Goal: Check status: Check status

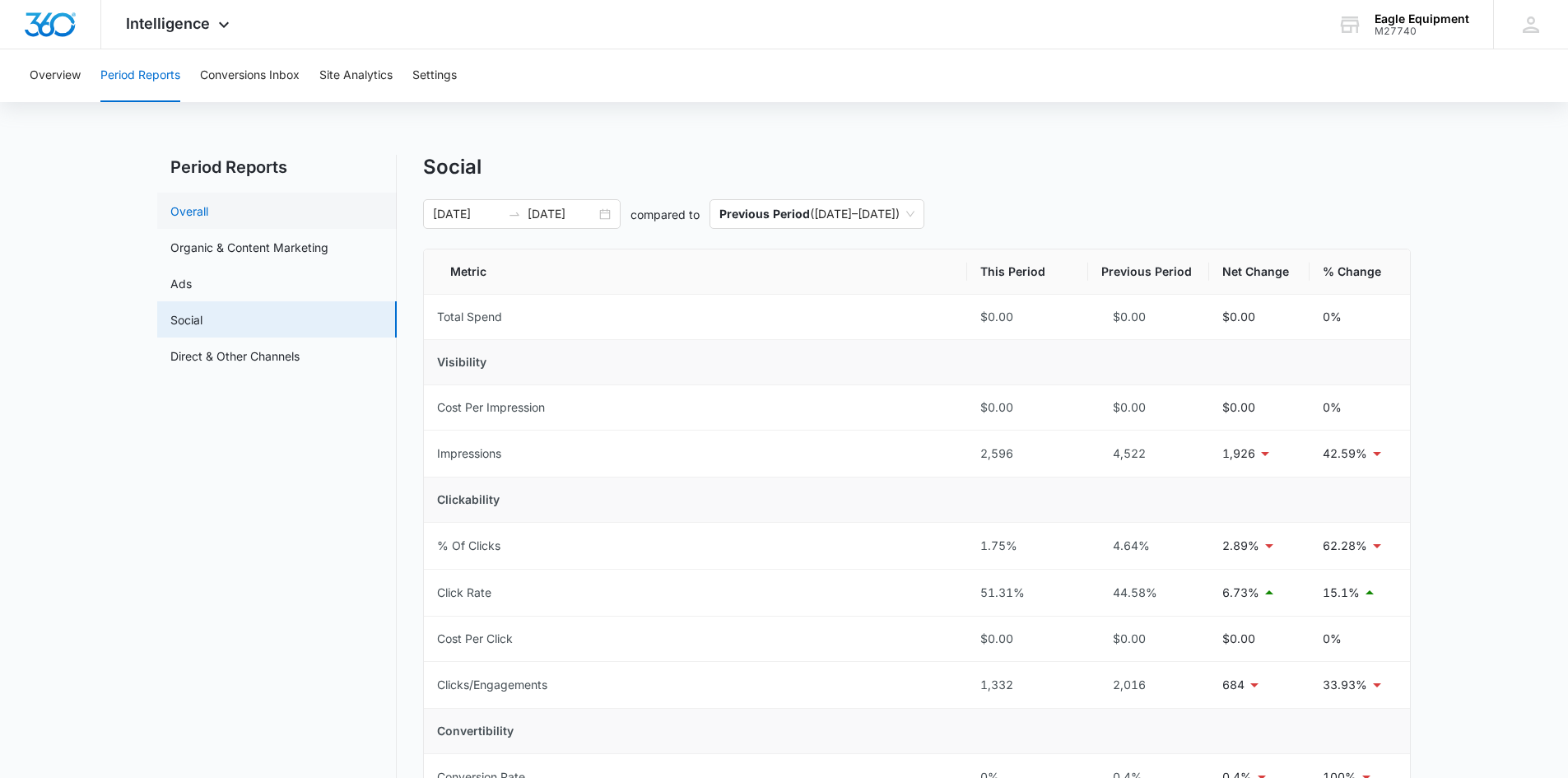
click at [208, 220] on link "Overall" at bounding box center [189, 211] width 37 height 17
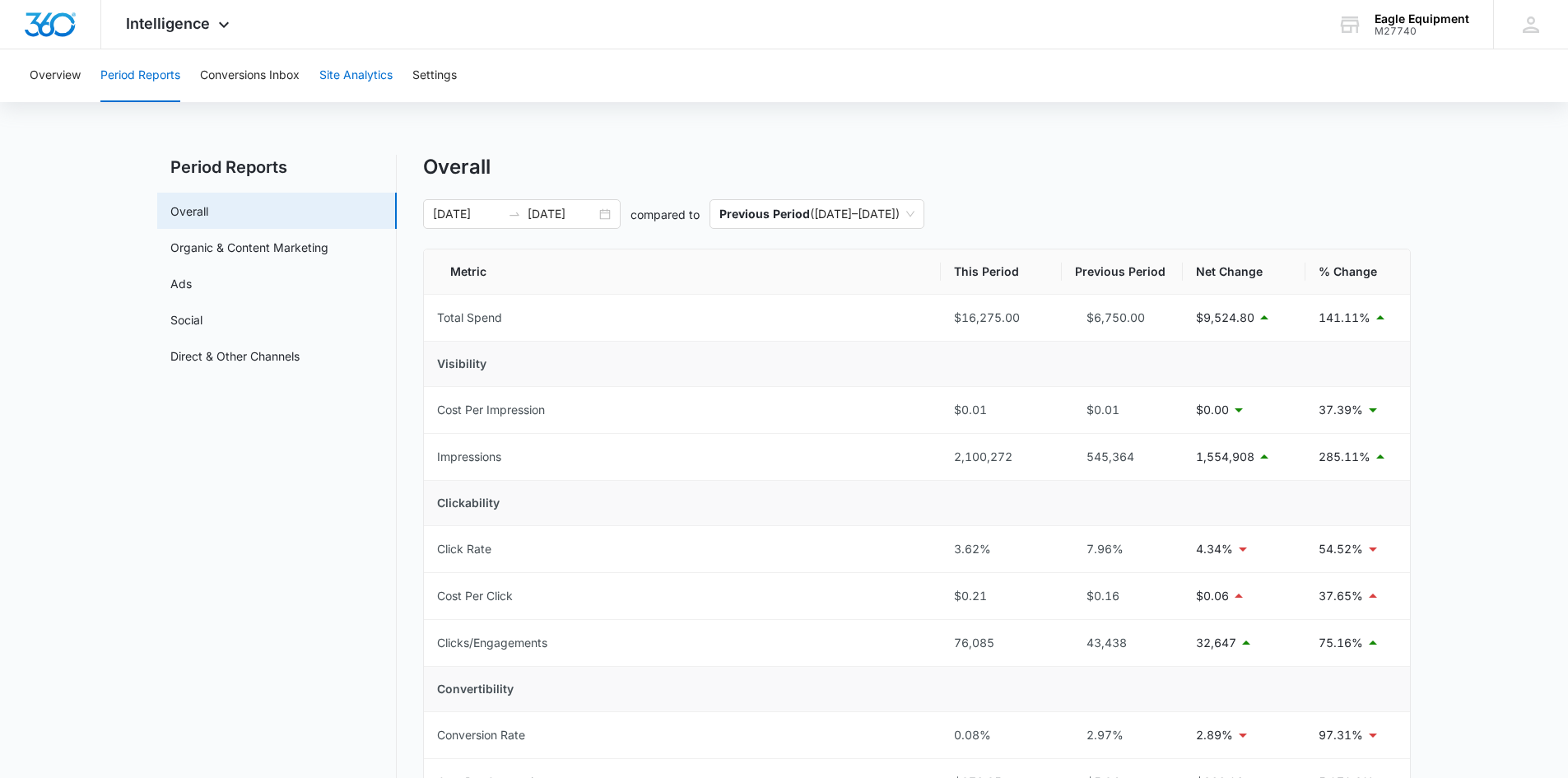
click at [347, 70] on button "Site Analytics" at bounding box center [356, 75] width 73 height 52
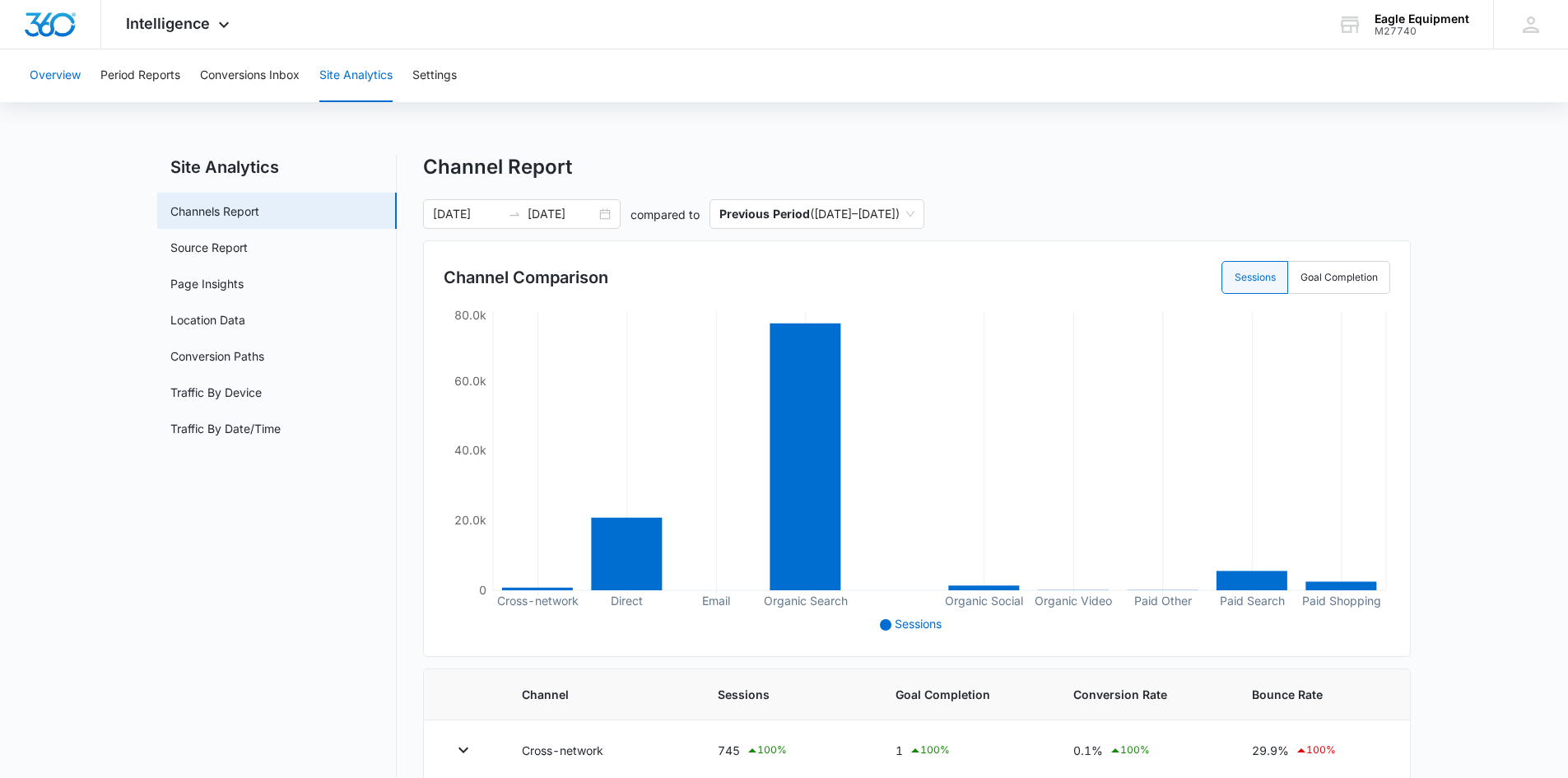
click at [59, 78] on button "Overview" at bounding box center [55, 75] width 51 height 52
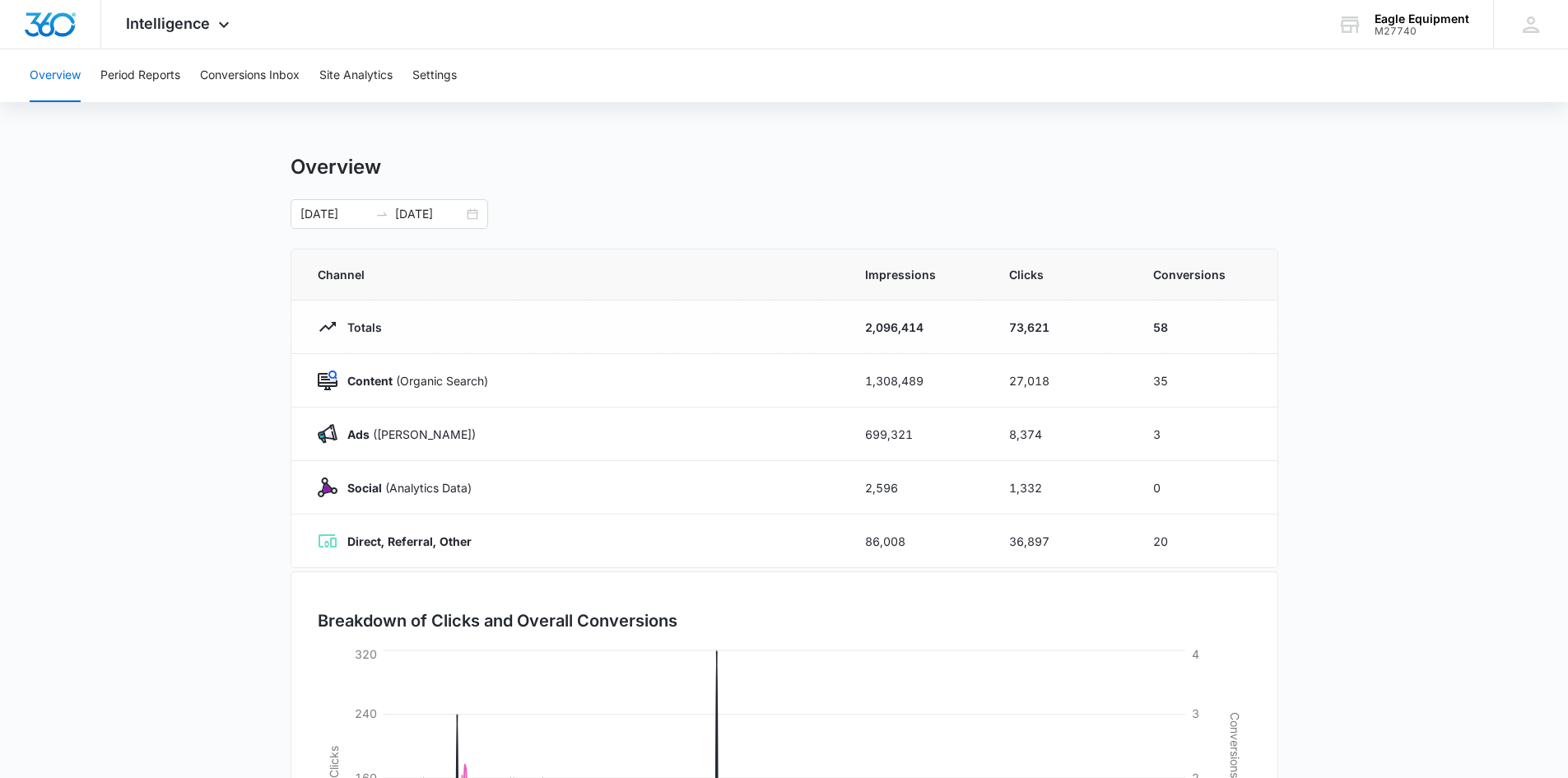
click at [180, 531] on main "Overview [DATE] [DATE] Channel Impressions Clicks Conversions Totals 2,096,414 …" at bounding box center [784, 586] width 1568 height 864
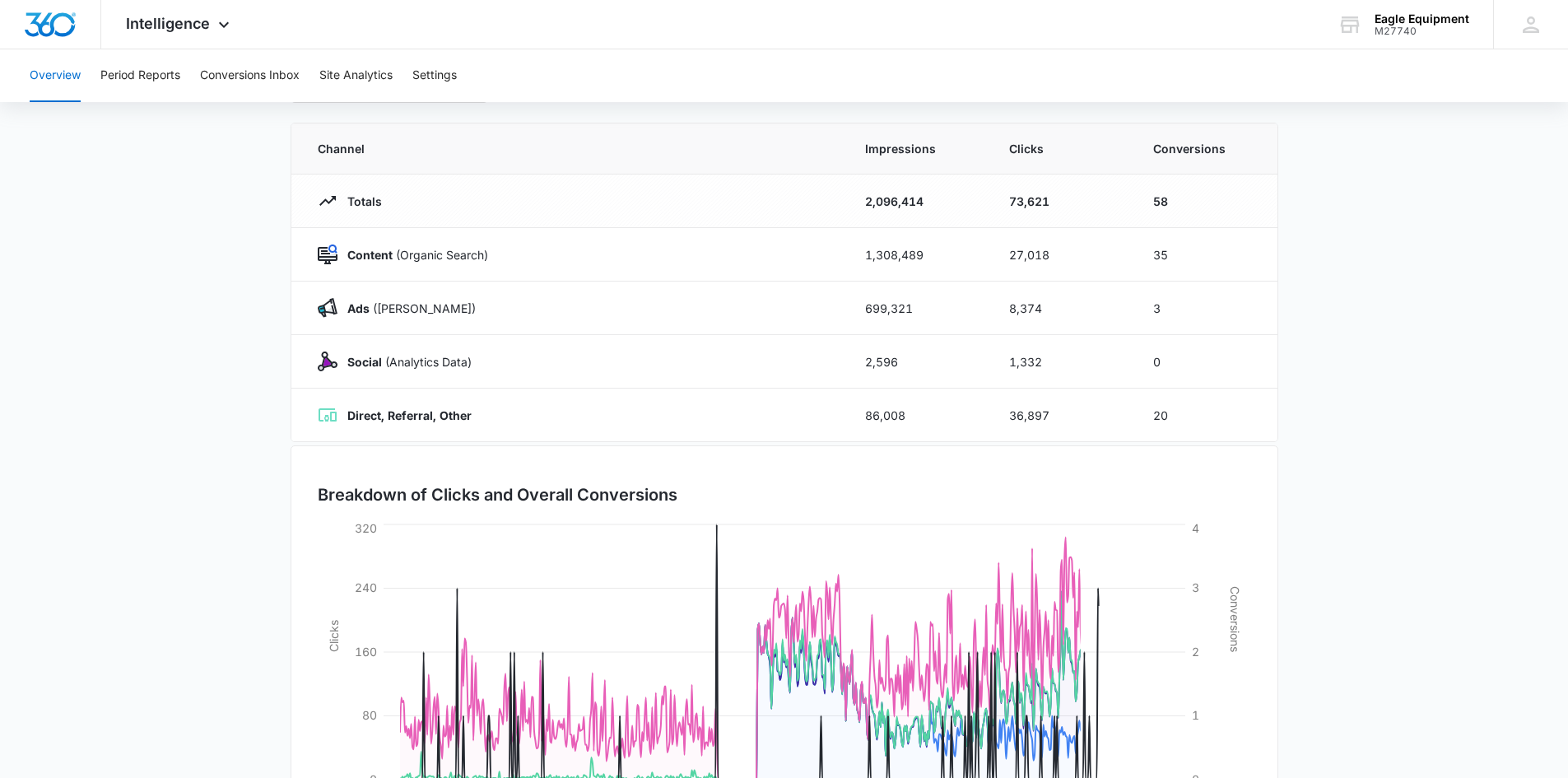
scroll to position [242, 0]
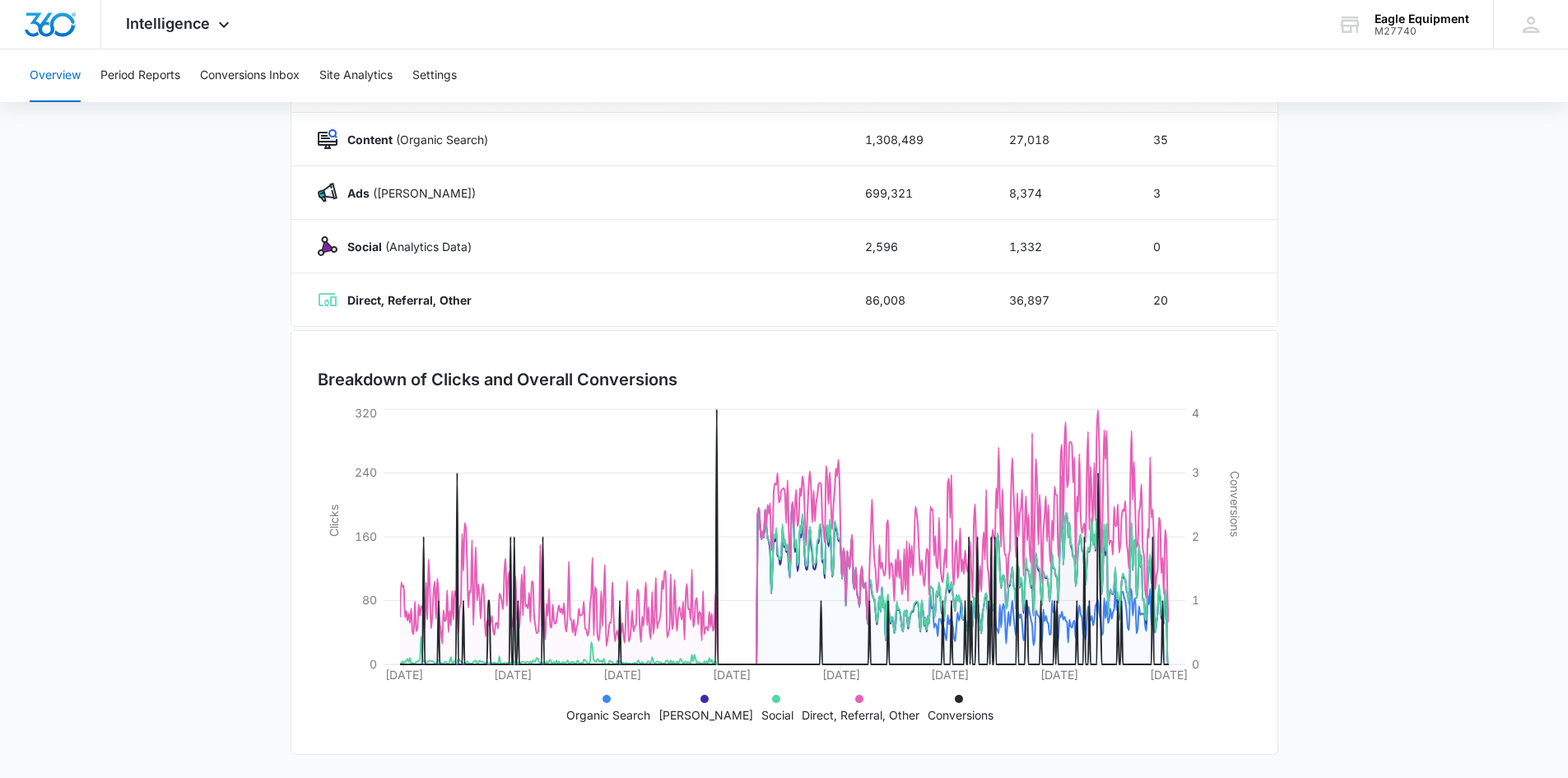
click at [242, 596] on main "Overview [DATE] [DATE] Channel Impressions Clicks Conversions Totals 2,096,414 …" at bounding box center [784, 345] width 1568 height 864
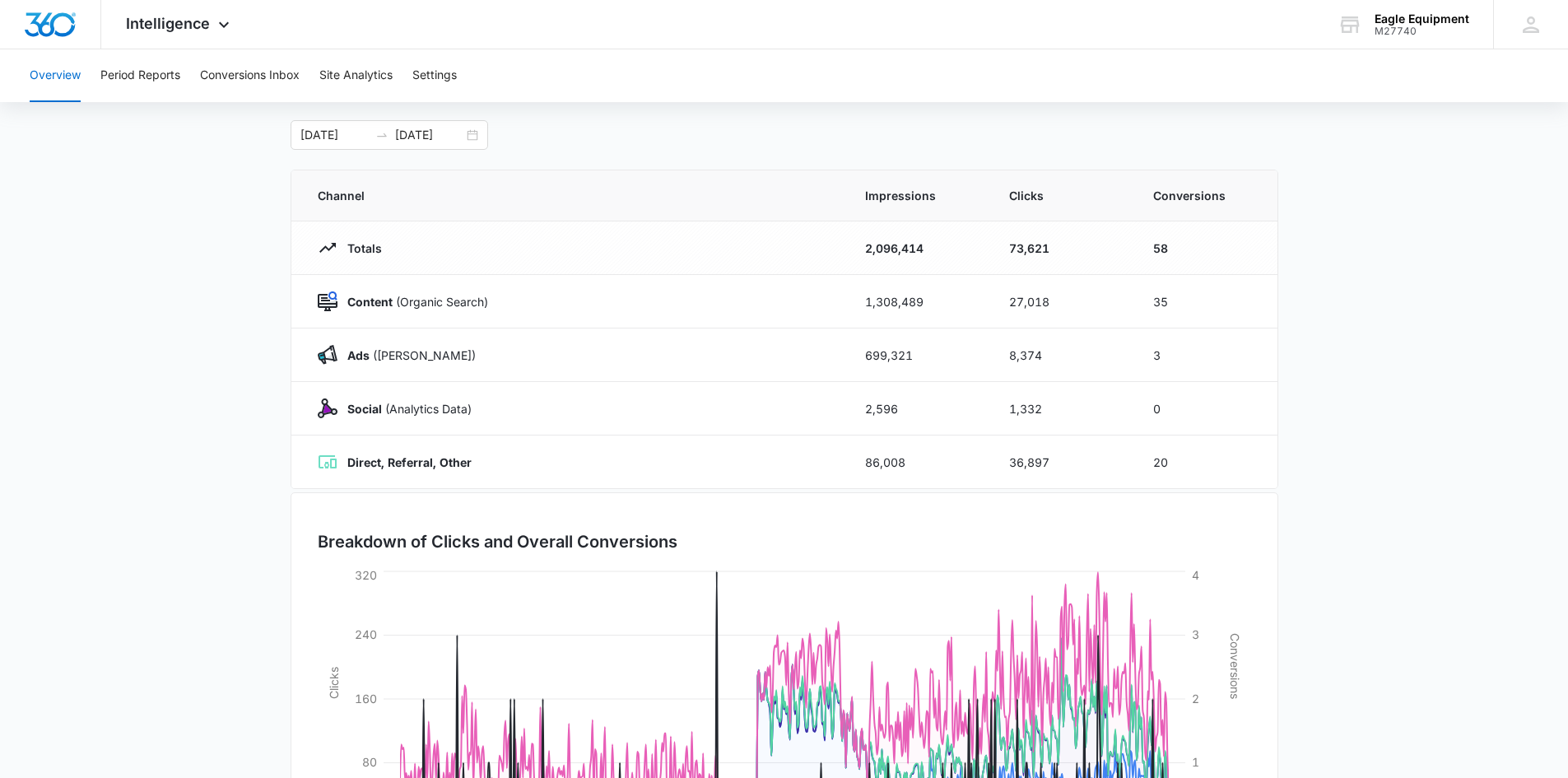
scroll to position [0, 0]
